Goal: Information Seeking & Learning: Learn about a topic

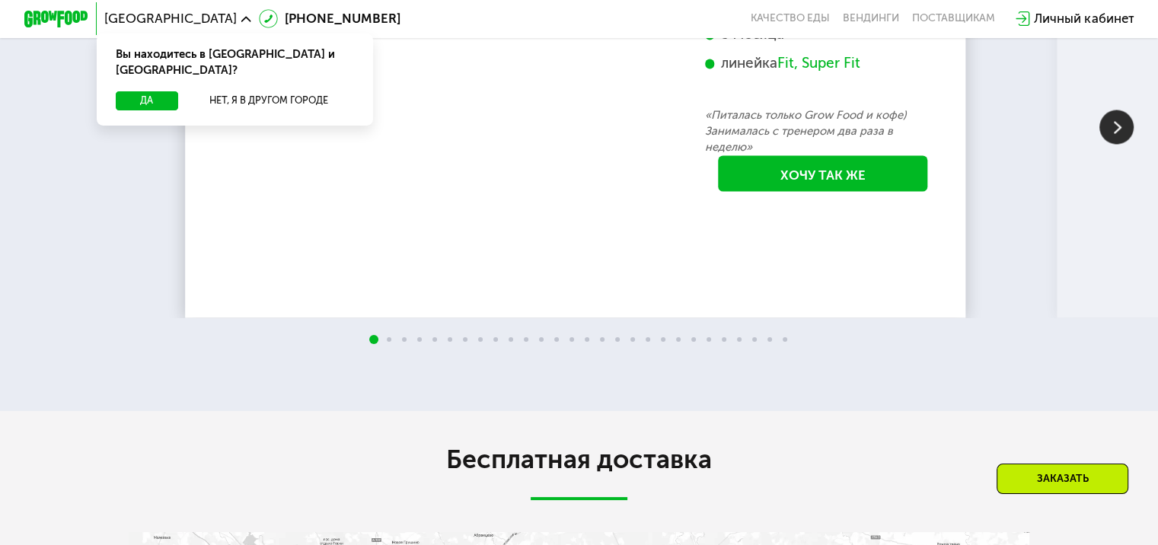
scroll to position [2741, 0]
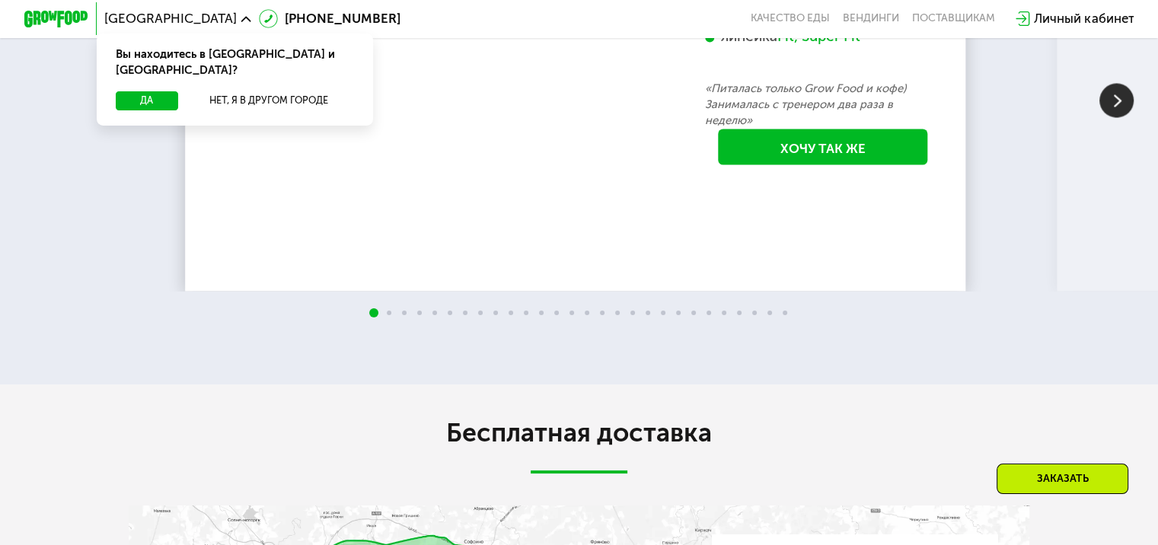
click at [1116, 117] on img at bounding box center [1117, 100] width 34 height 34
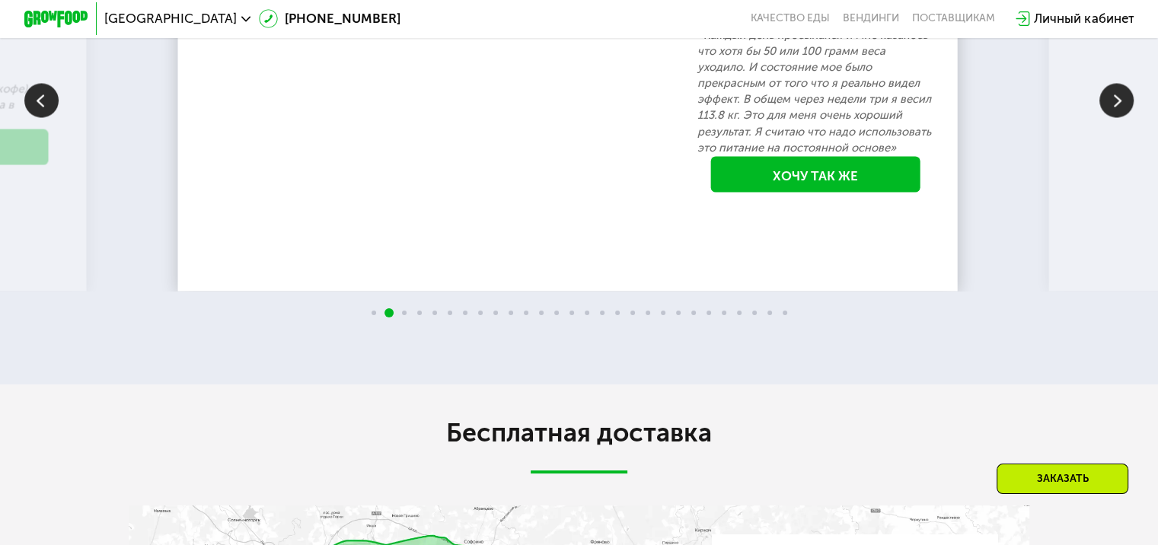
click at [1113, 117] on img at bounding box center [1117, 100] width 34 height 34
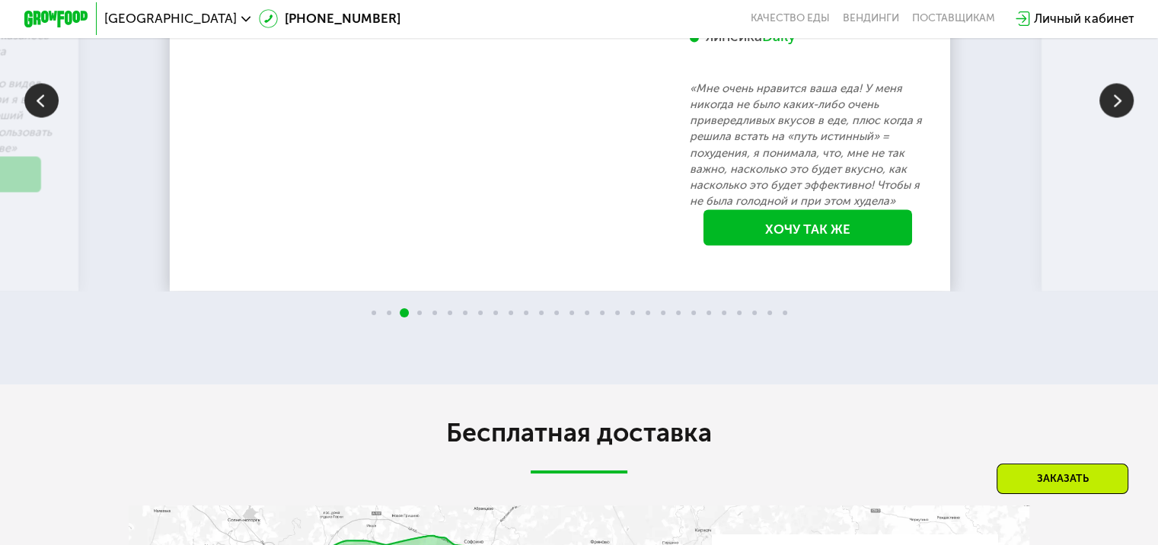
click at [1113, 117] on img at bounding box center [1117, 100] width 34 height 34
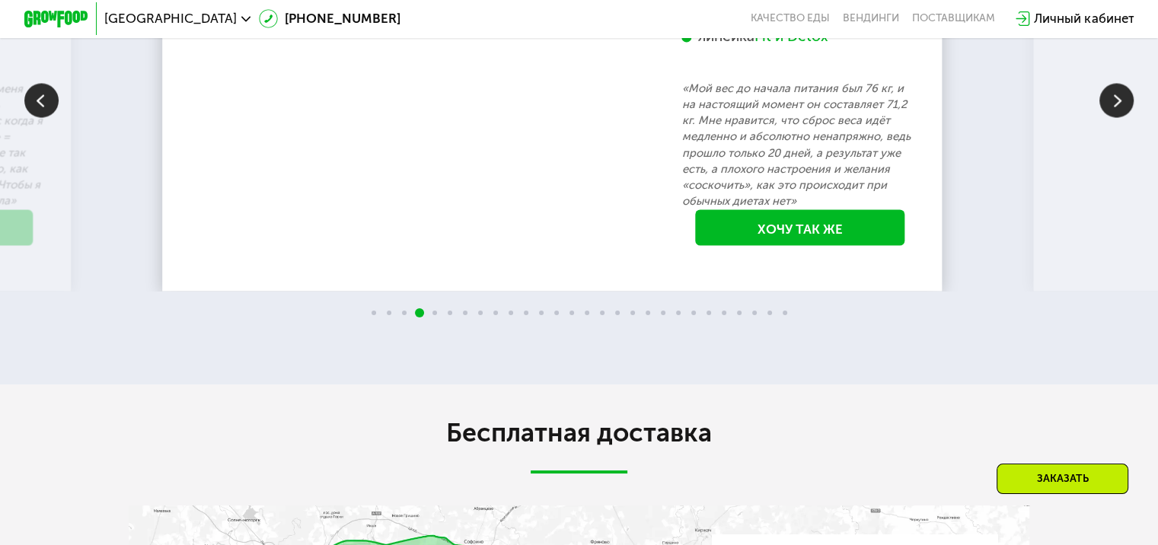
click at [1113, 117] on img at bounding box center [1117, 100] width 34 height 34
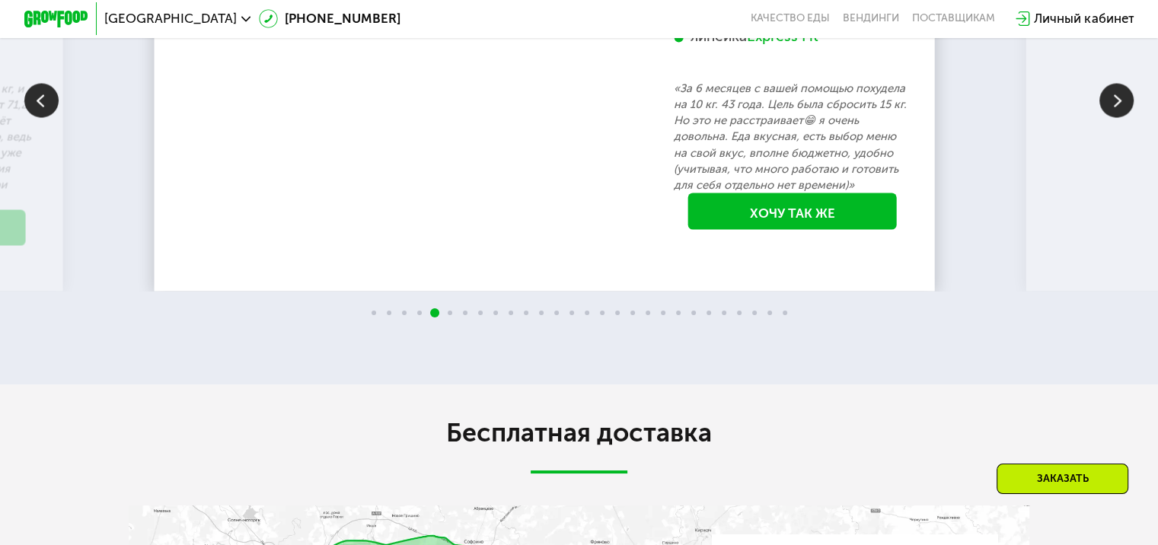
click at [1113, 117] on img at bounding box center [1117, 100] width 34 height 34
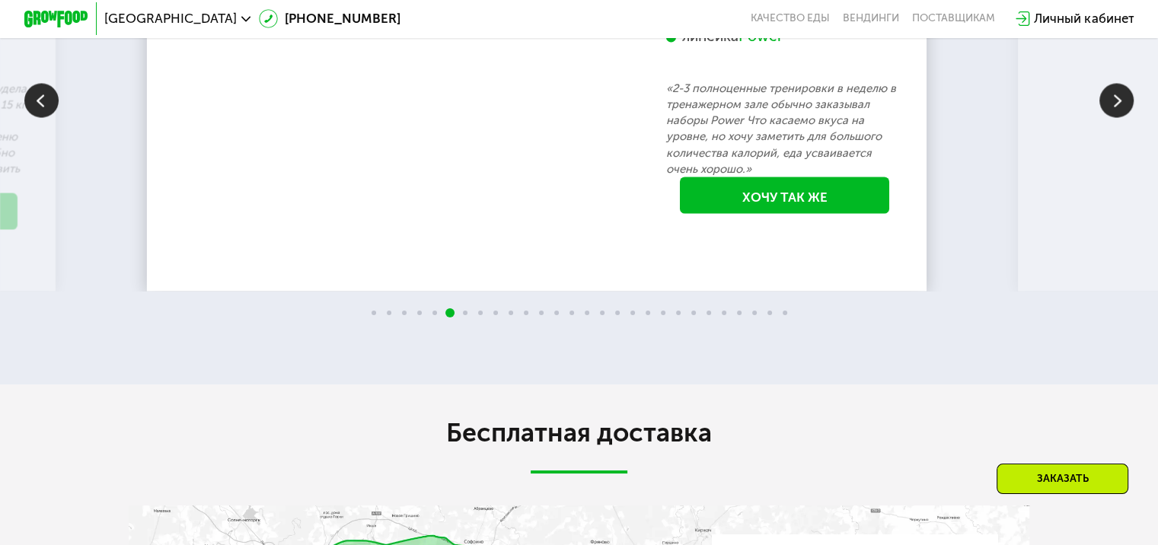
click at [1113, 117] on img at bounding box center [1117, 100] width 34 height 34
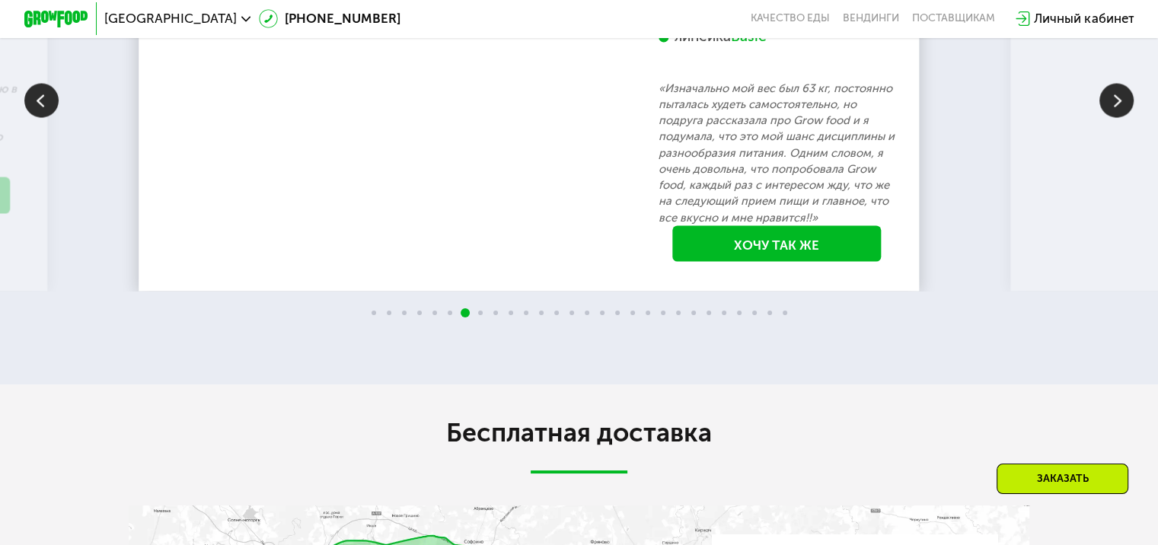
click at [1113, 117] on img at bounding box center [1117, 100] width 34 height 34
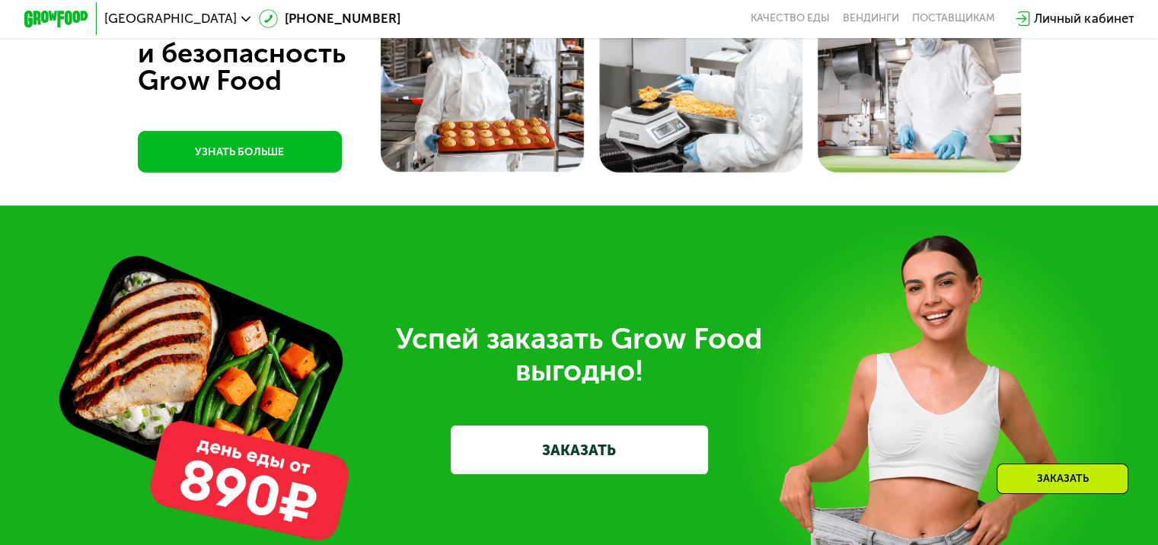
scroll to position [4283, 0]
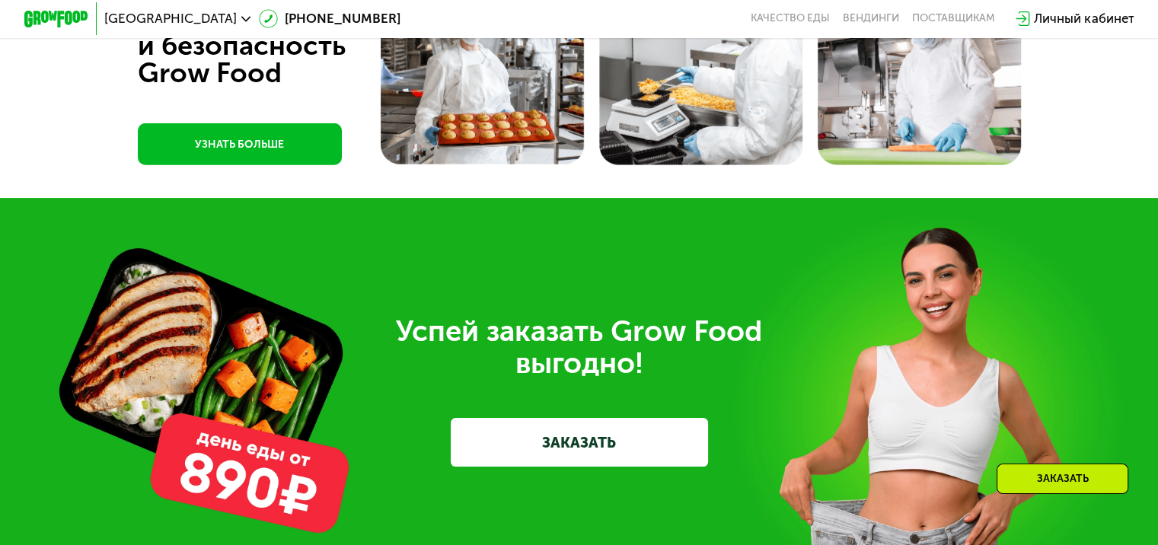
click at [273, 165] on link "УЗНАТЬ БОЛЬШЕ" at bounding box center [240, 144] width 204 height 42
